Goal: Communication & Community: Answer question/provide support

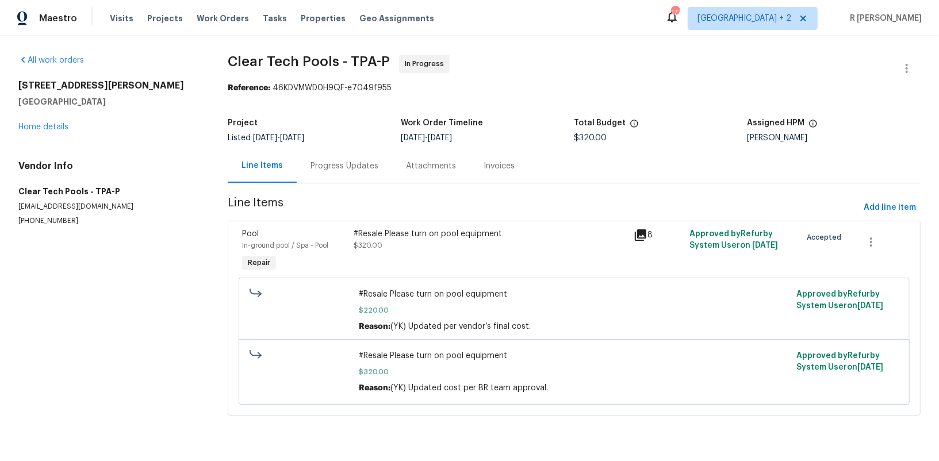
click at [324, 177] on div "Progress Updates" at bounding box center [344, 166] width 95 height 34
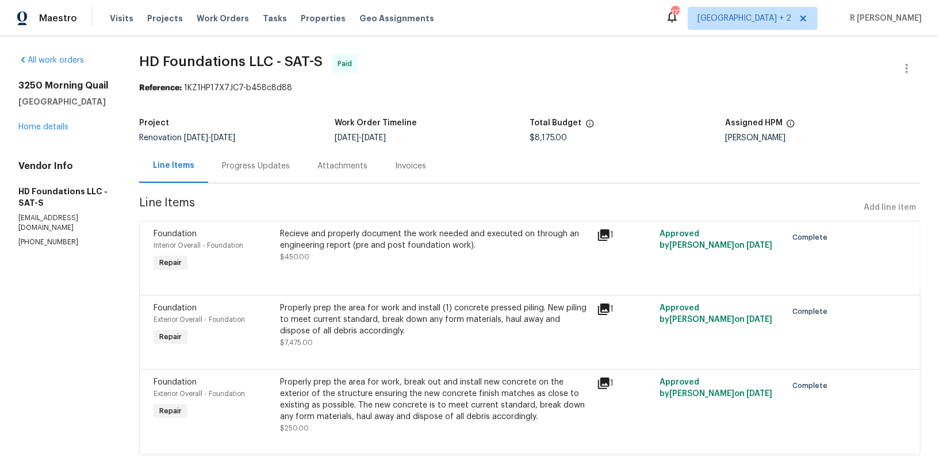
click at [298, 144] on section "HD Foundations LLC - SAT-S Paid Reference: 1KZ1HP17X7JC7-b458c8d88 Project Reno…" at bounding box center [529, 262] width 781 height 415
click at [268, 151] on div "Progress Updates" at bounding box center [255, 166] width 95 height 34
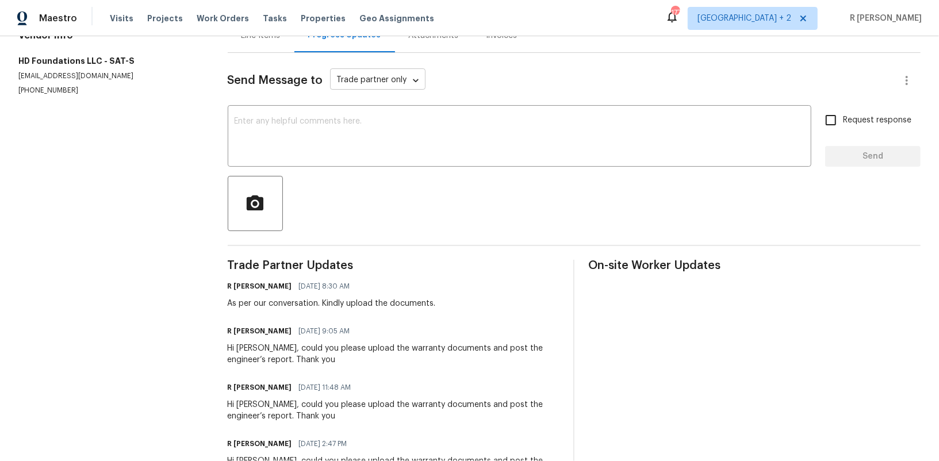
scroll to position [139, 0]
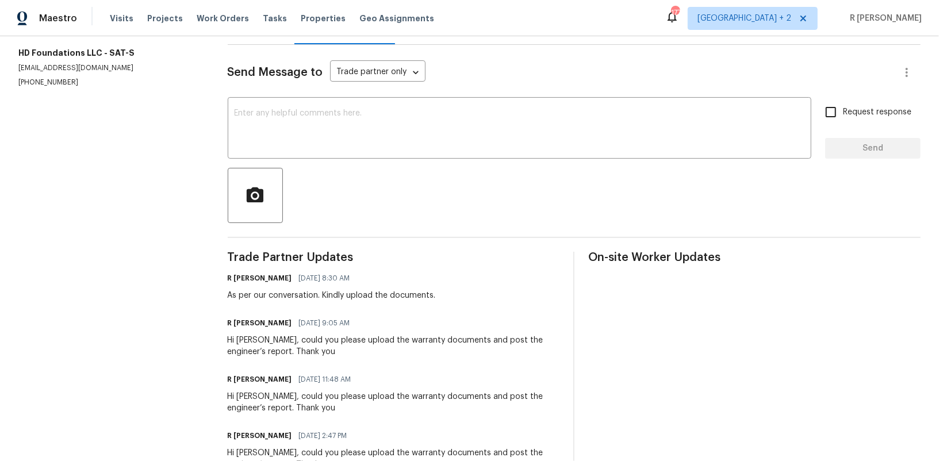
click at [285, 297] on div "As per our conversation. Kindly upload the documents." at bounding box center [332, 296] width 208 height 12
click at [274, 343] on div "Hi Hunter, could you please upload the warranty documents and post the engineer…" at bounding box center [394, 346] width 332 height 23
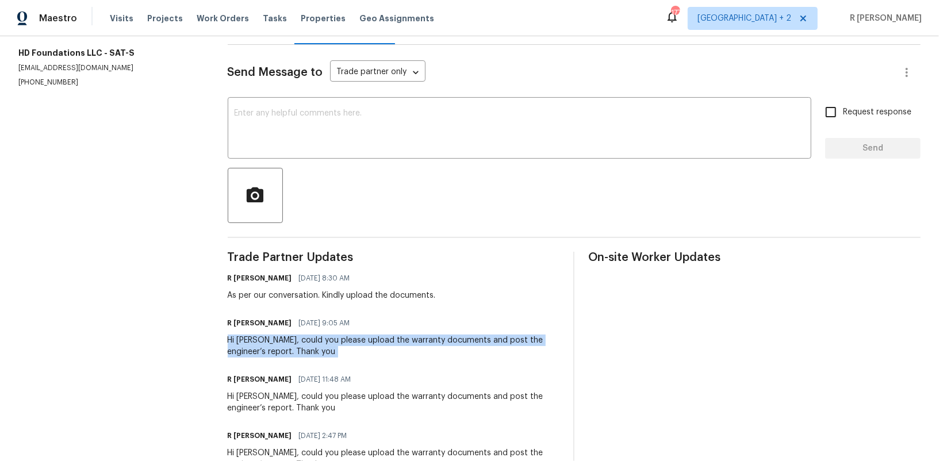
click at [274, 343] on div "Hi Hunter, could you please upload the warranty documents and post the engineer…" at bounding box center [394, 346] width 332 height 23
copy div "Hi Hunter, could you please upload the warranty documents and post the engineer…"
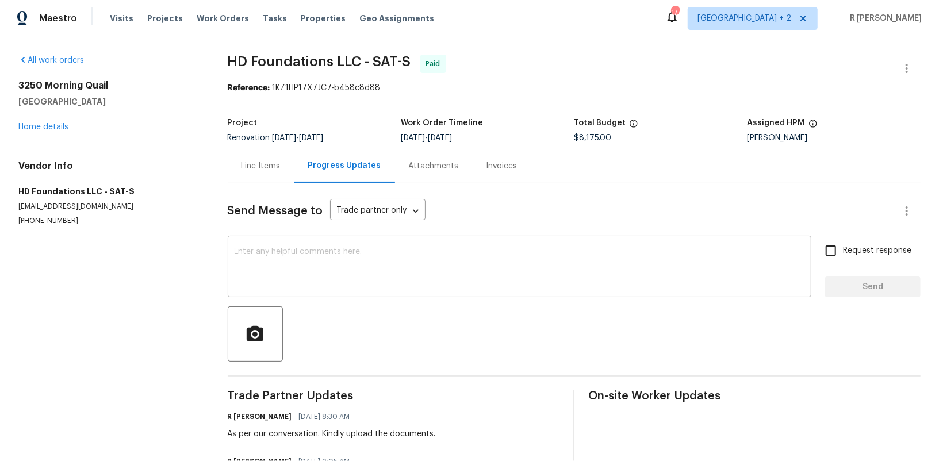
click at [367, 285] on textarea at bounding box center [520, 268] width 570 height 40
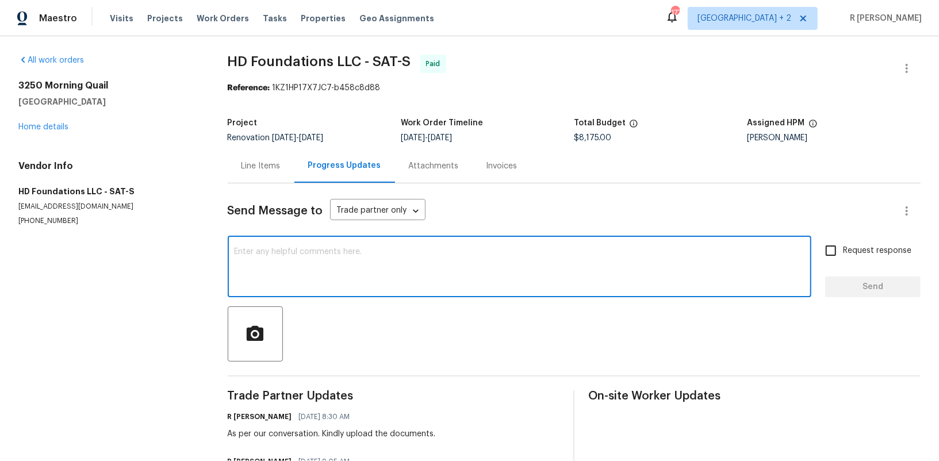
paste textarea "Hi Hunter, could you please upload the warranty documents and post the engineer…"
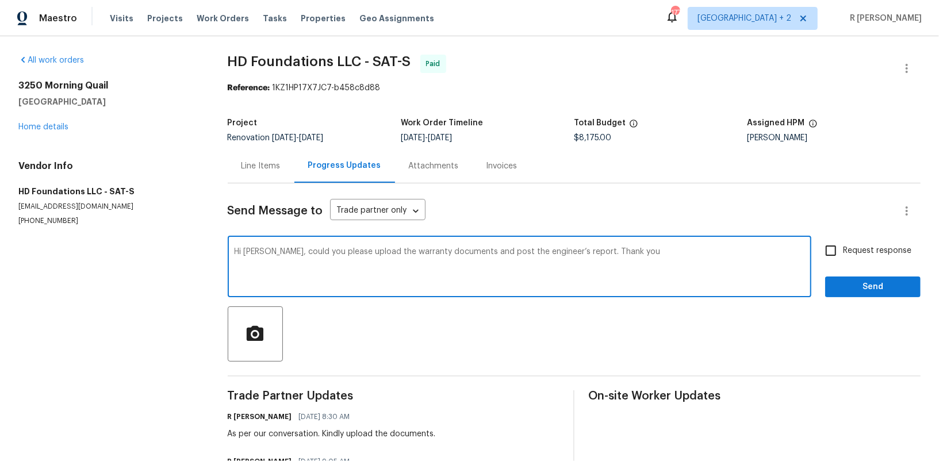
type textarea "Hi Hunter, could you please upload the warranty documents and post the engineer…"
click at [874, 270] on div "Request response Send" at bounding box center [872, 268] width 95 height 59
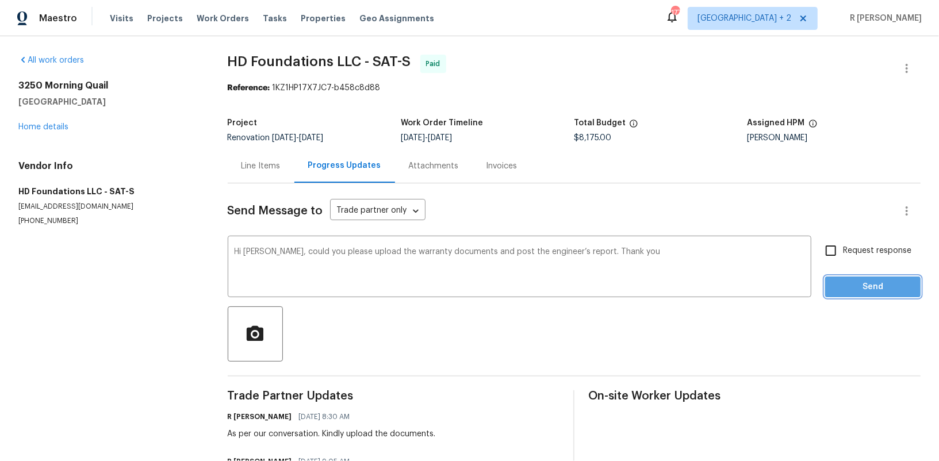
click at [872, 280] on span "Send" at bounding box center [872, 287] width 77 height 14
